Goal: Find specific page/section: Find specific page/section

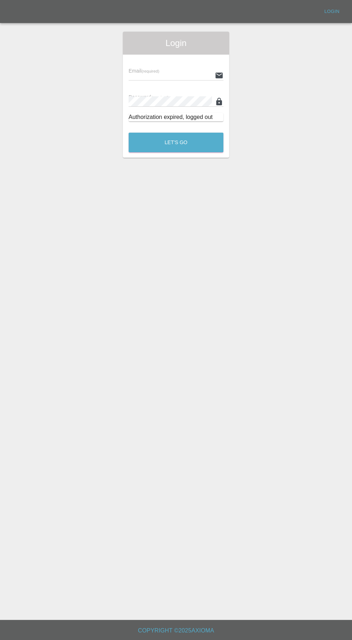
click at [168, 75] on input "text" at bounding box center [170, 75] width 83 height 10
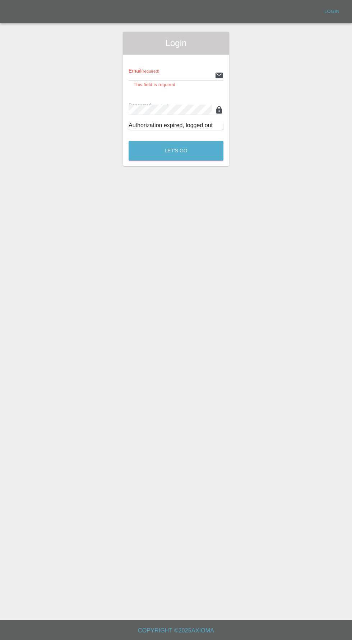
type input "[EMAIL_ADDRESS][DOMAIN_NAME]"
click at [129, 141] on button "Let's Go" at bounding box center [176, 151] width 95 height 20
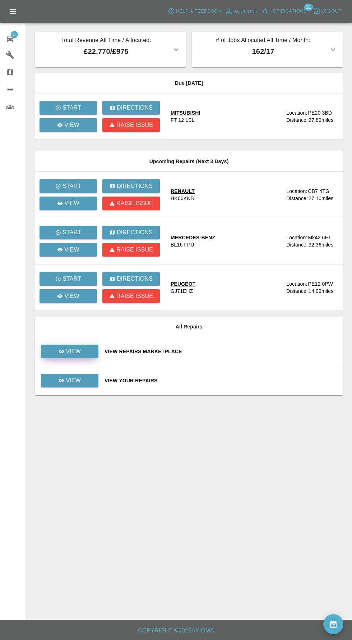
click at [75, 351] on p "View" at bounding box center [73, 351] width 15 height 9
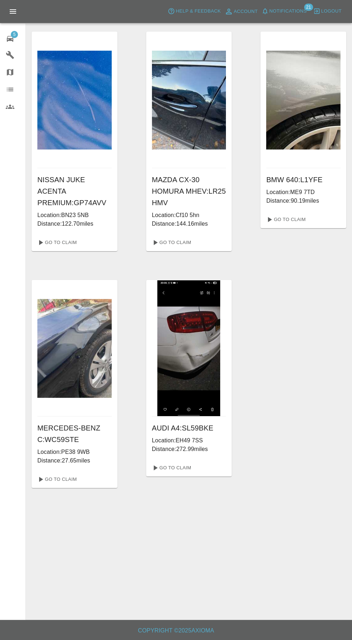
click at [75, 465] on div "MERCEDES-BENZ C : WC59STE Location: PE38 9WB Distance: 27.65 miles" at bounding box center [75, 443] width 86 height 54
click at [59, 479] on link "Go To Claim" at bounding box center [56, 478] width 44 height 11
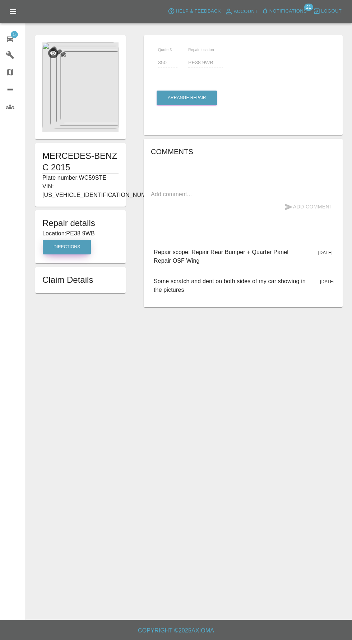
click at [61, 240] on button "Directions" at bounding box center [67, 247] width 48 height 15
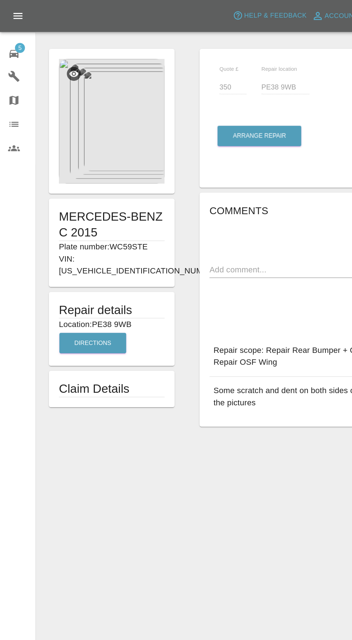
click at [10, 39] on icon at bounding box center [10, 39] width 6 height 6
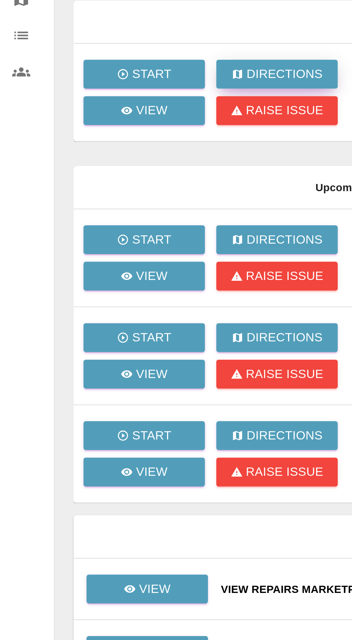
click at [130, 105] on p "Directions" at bounding box center [135, 107] width 36 height 9
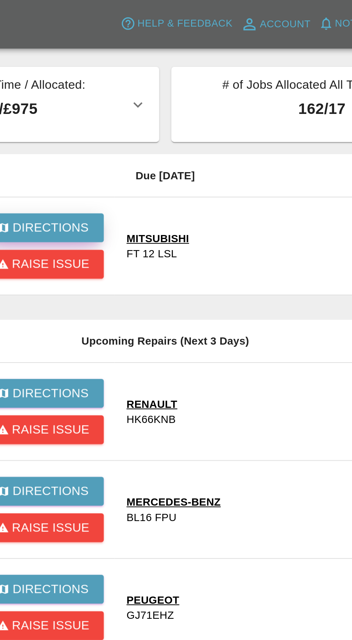
click at [129, 106] on p "Directions" at bounding box center [135, 107] width 36 height 9
